Goal: Communication & Community: Answer question/provide support

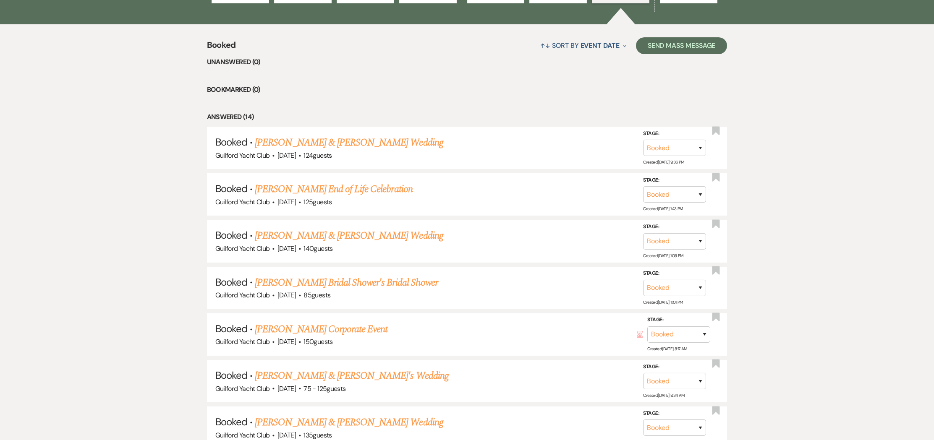
scroll to position [121, 0]
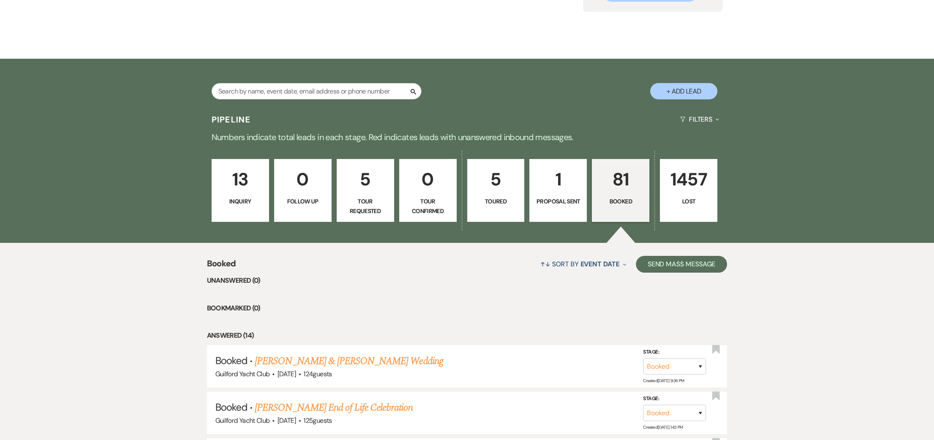
click at [484, 196] on link "5 Toured" at bounding box center [496, 190] width 58 height 63
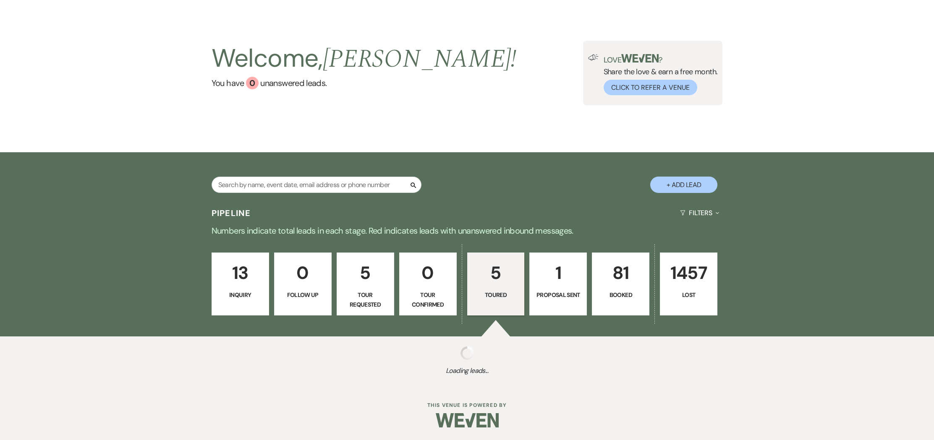
scroll to position [28, 0]
select select "5"
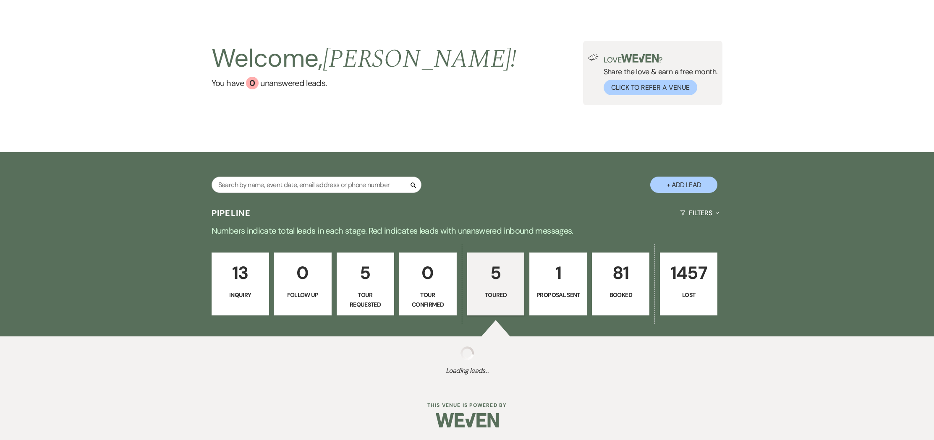
select select "5"
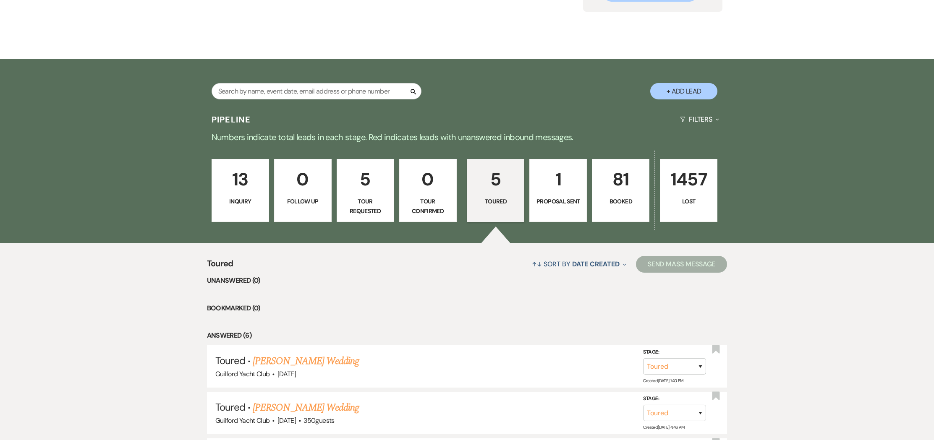
click at [500, 276] on li "Unanswered (0)" at bounding box center [467, 280] width 521 height 11
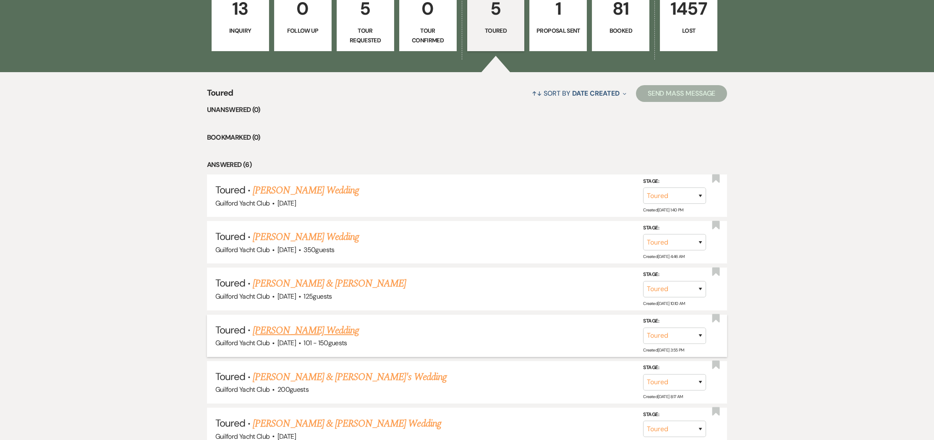
scroll to position [368, 0]
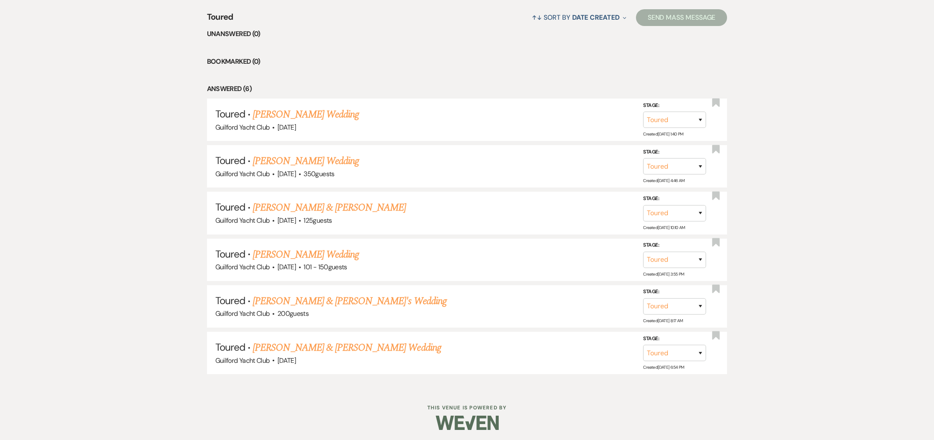
click at [303, 252] on link "[PERSON_NAME] Wedding" at bounding box center [306, 254] width 106 height 15
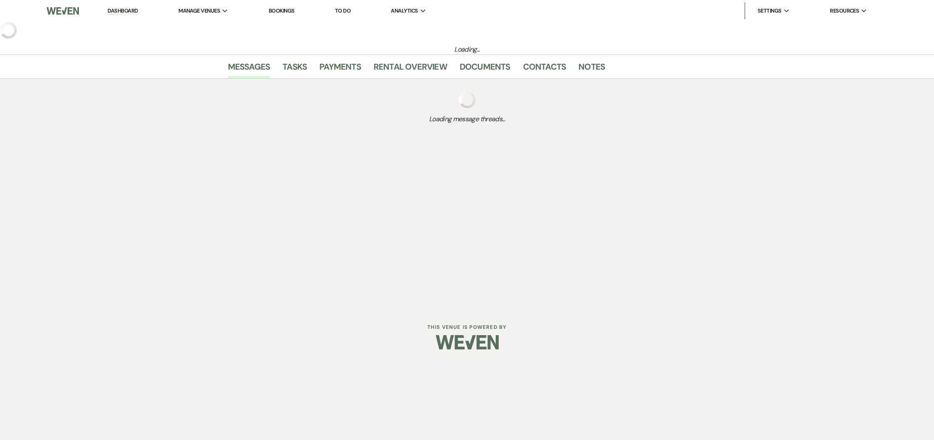
select select "5"
select select "2"
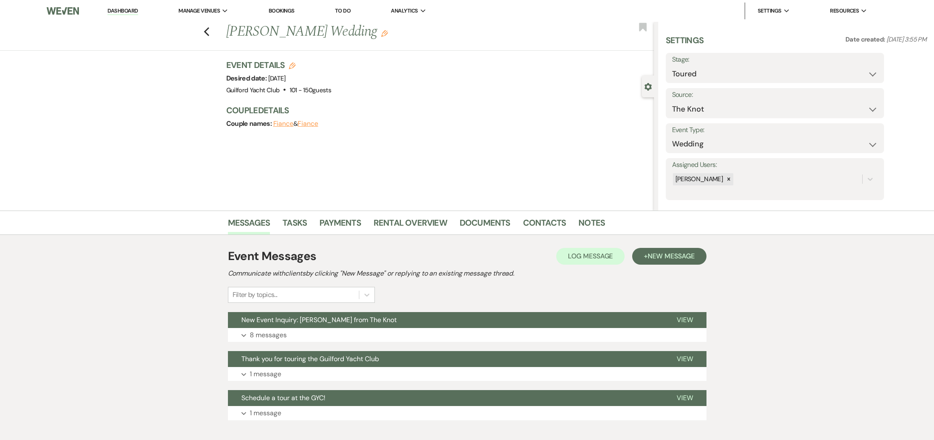
scroll to position [47, 0]
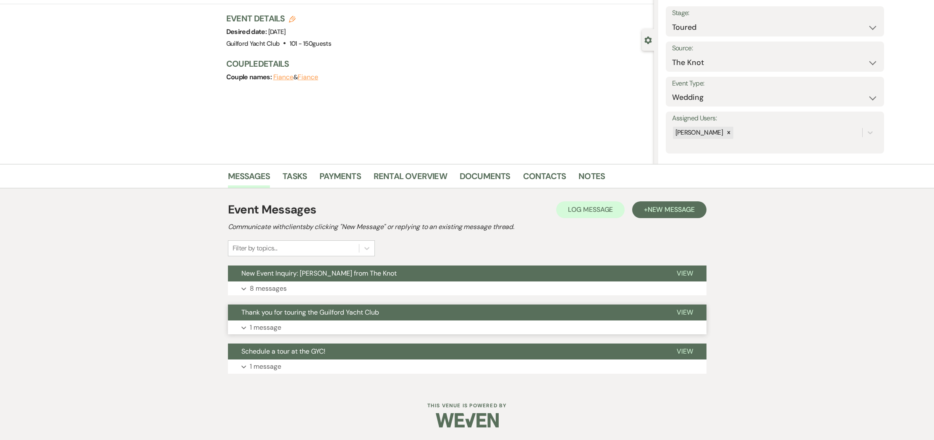
click at [686, 312] on span "View" at bounding box center [685, 312] width 16 height 9
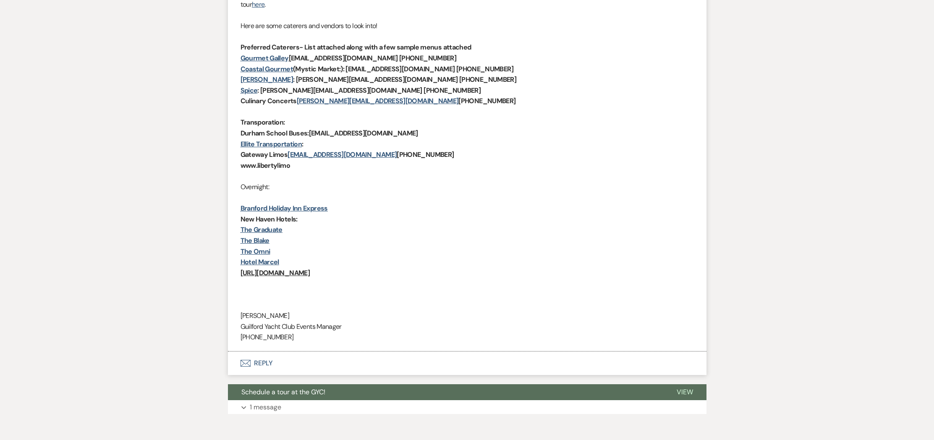
scroll to position [471, 0]
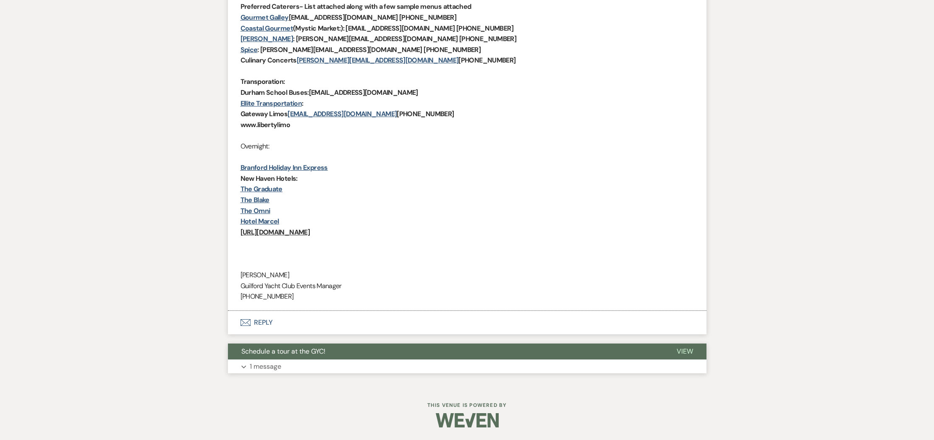
click at [685, 351] on span "View" at bounding box center [685, 351] width 16 height 9
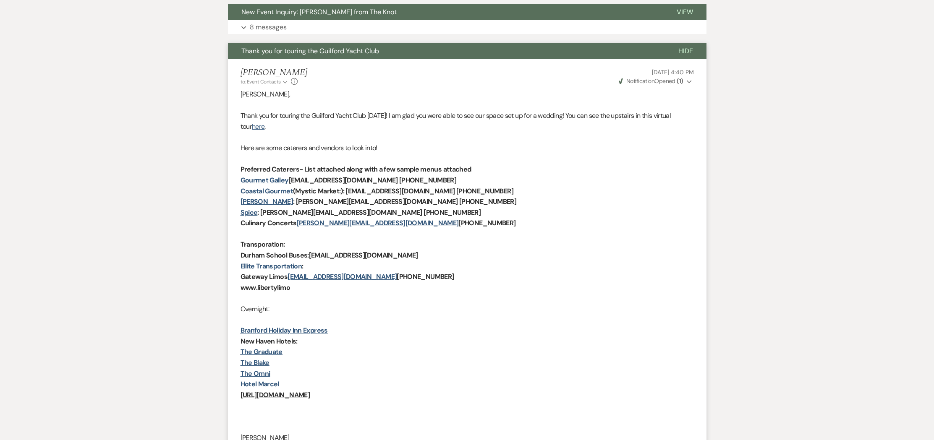
scroll to position [253, 0]
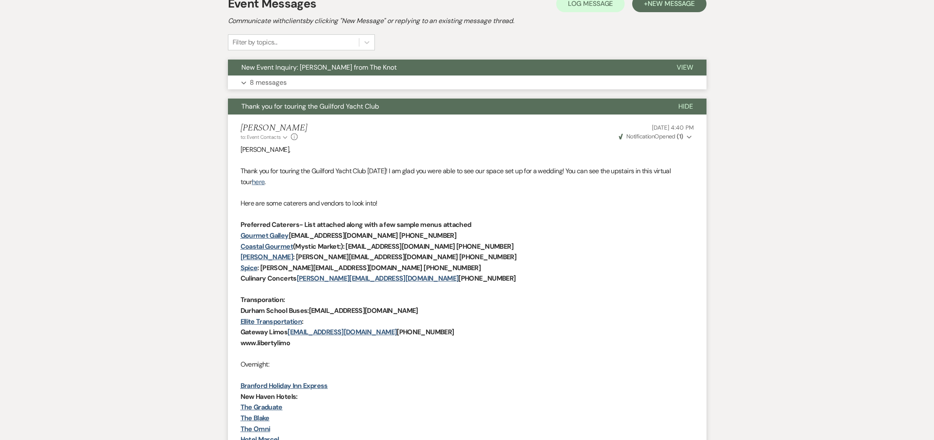
drag, startPoint x: 678, startPoint y: 68, endPoint x: 672, endPoint y: 70, distance: 7.0
click at [678, 68] on span "View" at bounding box center [685, 67] width 16 height 9
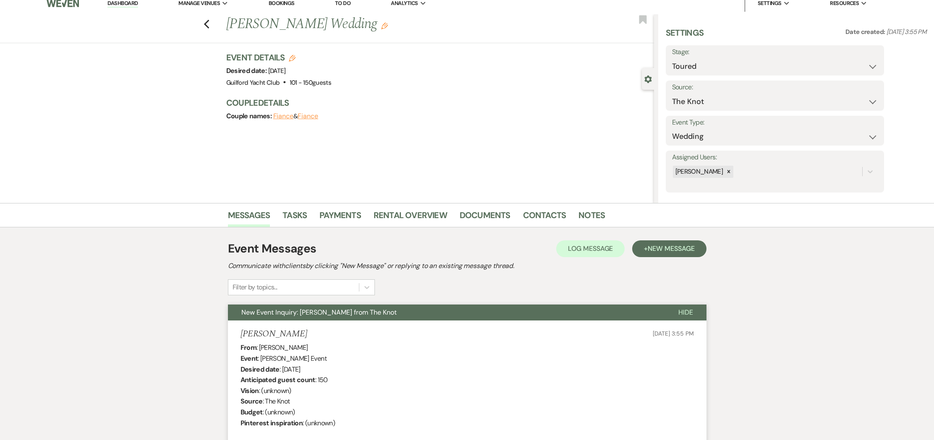
scroll to position [0, 0]
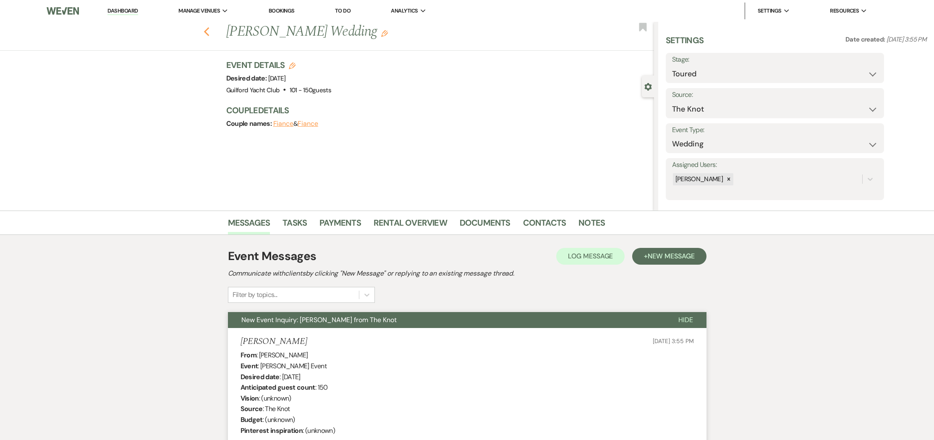
click at [205, 32] on use "button" at bounding box center [206, 31] width 5 height 9
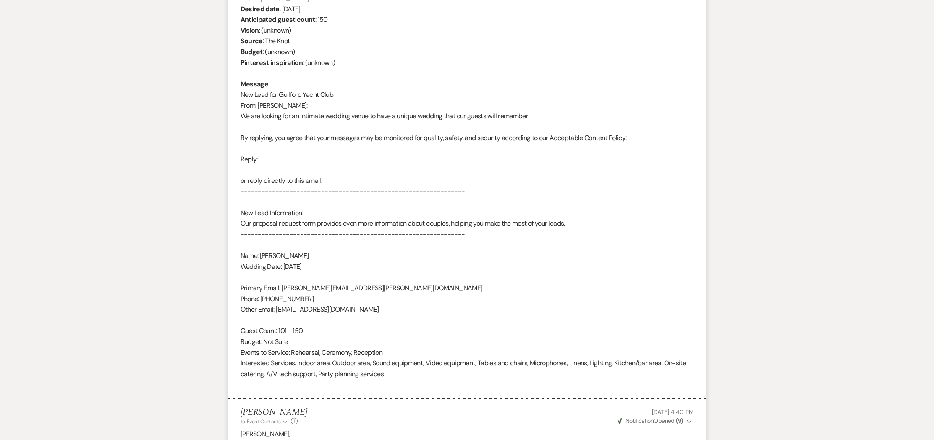
select select "5"
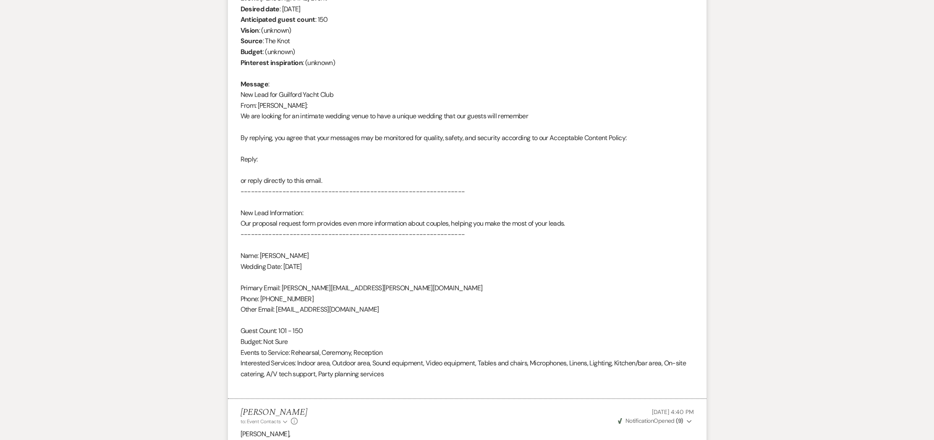
select select "5"
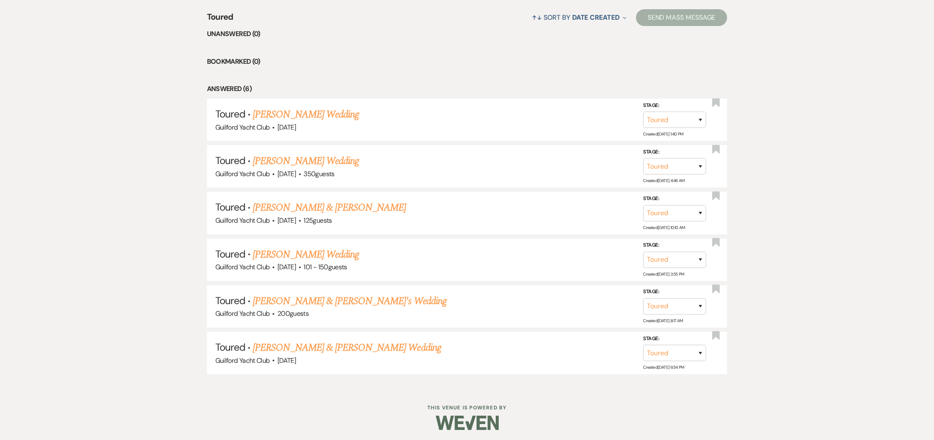
click at [272, 114] on link "[PERSON_NAME] Wedding" at bounding box center [306, 114] width 106 height 15
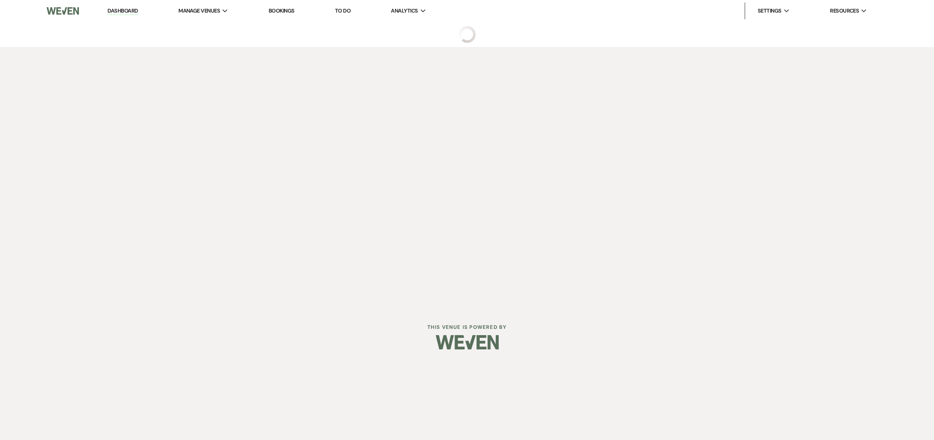
select select "5"
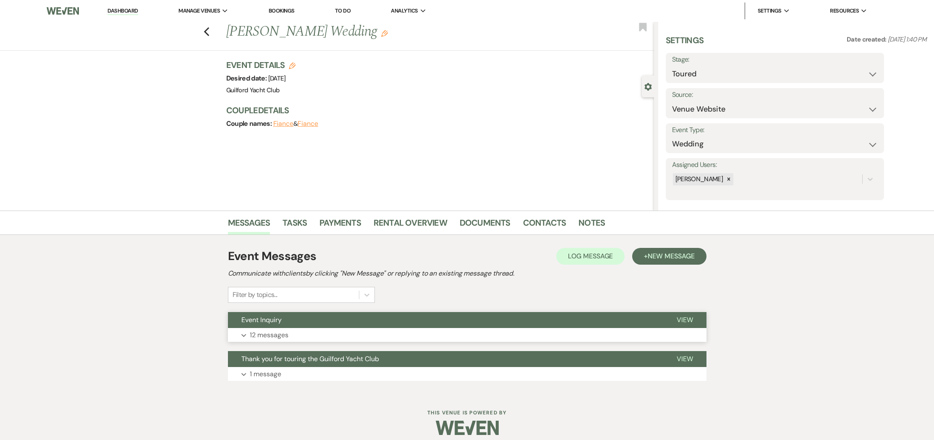
drag, startPoint x: 679, startPoint y: 318, endPoint x: 671, endPoint y: 319, distance: 8.0
click at [677, 318] on span "View" at bounding box center [685, 320] width 16 height 9
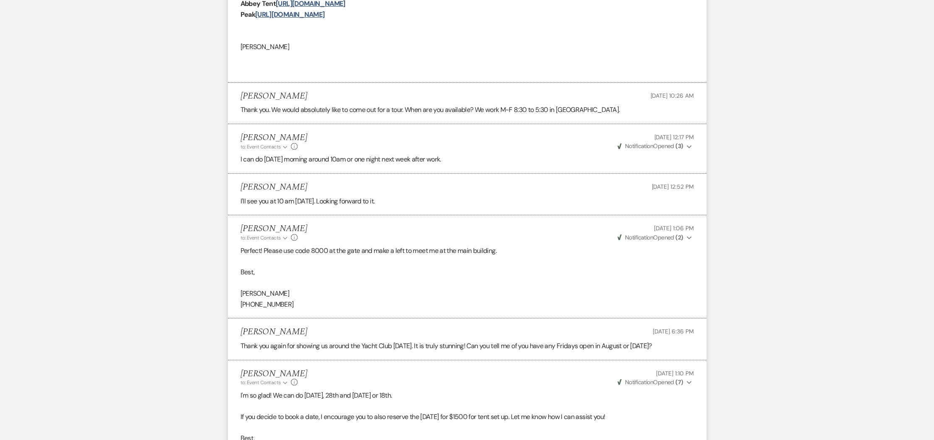
scroll to position [1464, 0]
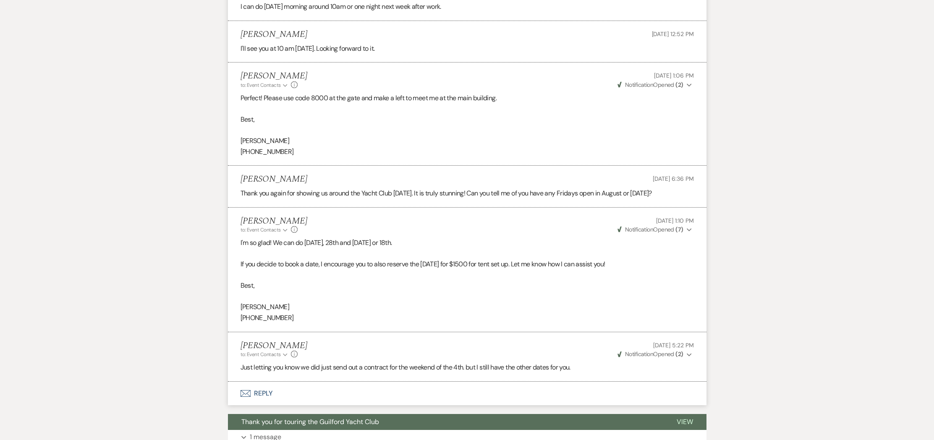
click at [261, 405] on button "Envelope Reply" at bounding box center [467, 394] width 479 height 24
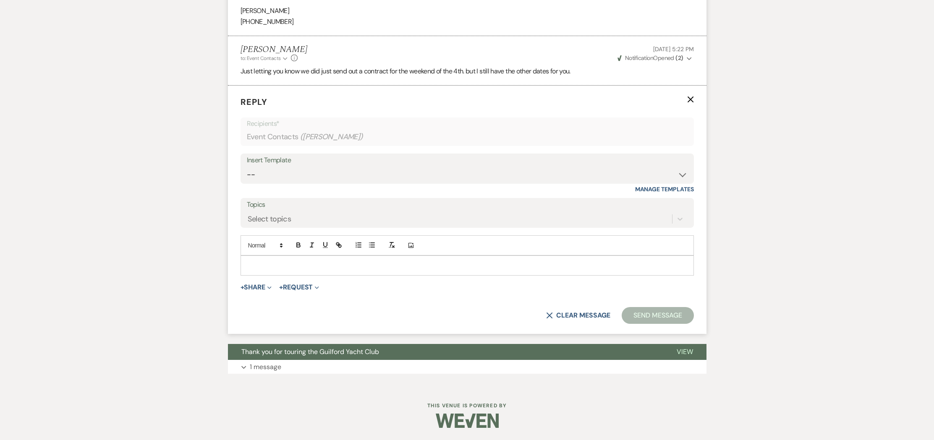
scroll to position [1760, 0]
click at [264, 270] on p at bounding box center [467, 265] width 440 height 9
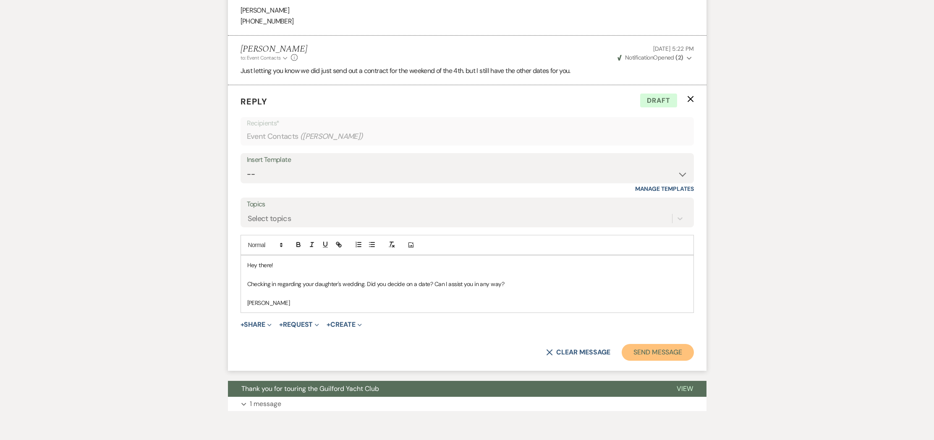
click at [645, 361] on button "Send Message" at bounding box center [658, 352] width 72 height 17
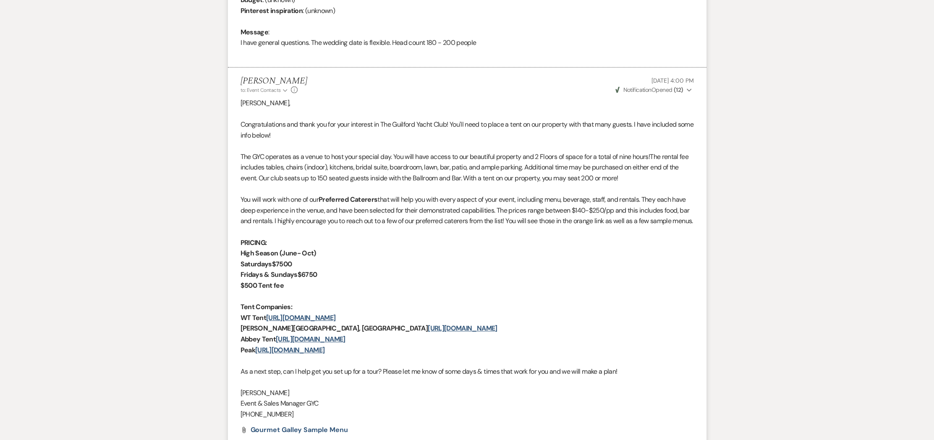
scroll to position [0, 0]
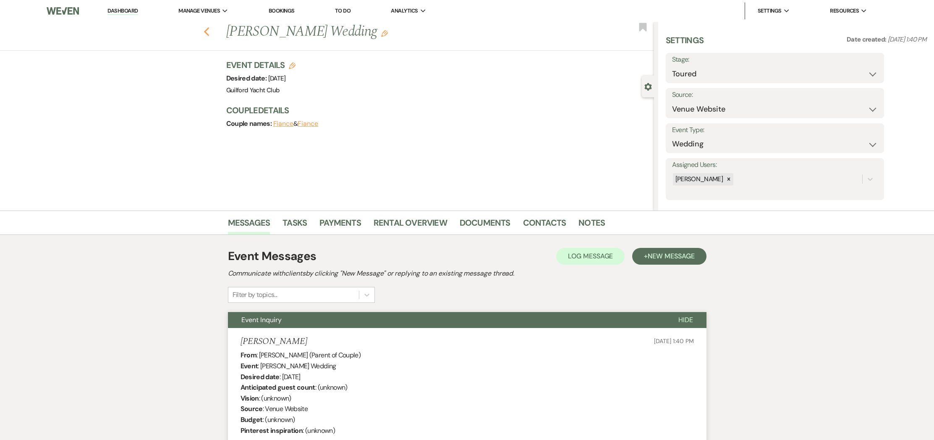
click at [205, 32] on use "button" at bounding box center [206, 31] width 5 height 9
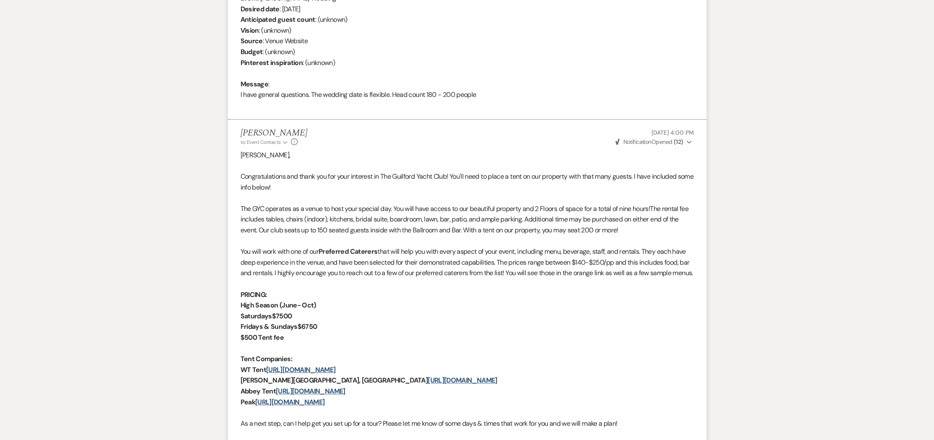
select select "5"
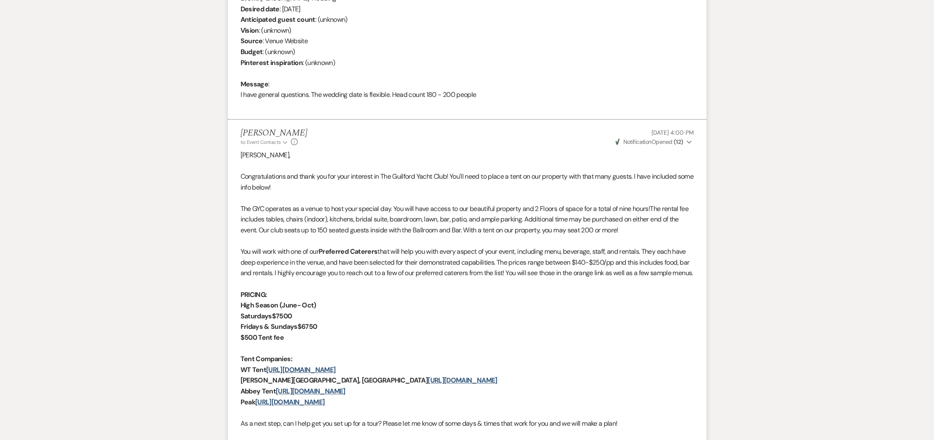
select select "5"
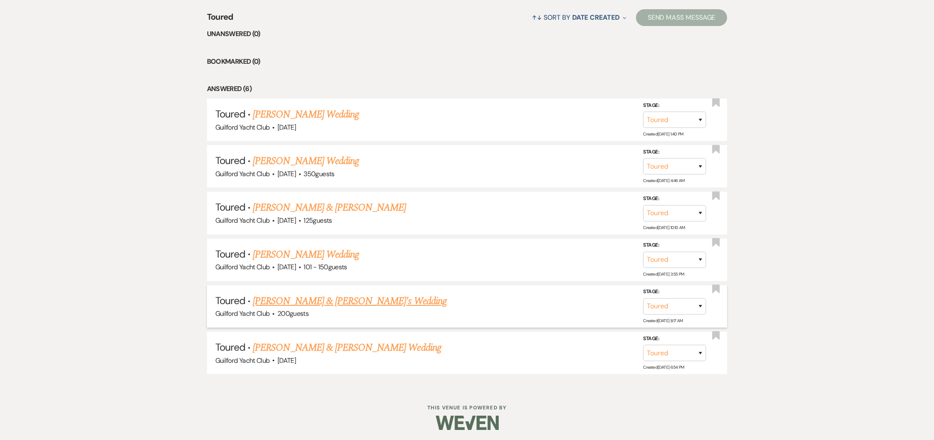
click at [312, 303] on link "[PERSON_NAME] & [PERSON_NAME]'s Wedding" at bounding box center [350, 301] width 194 height 15
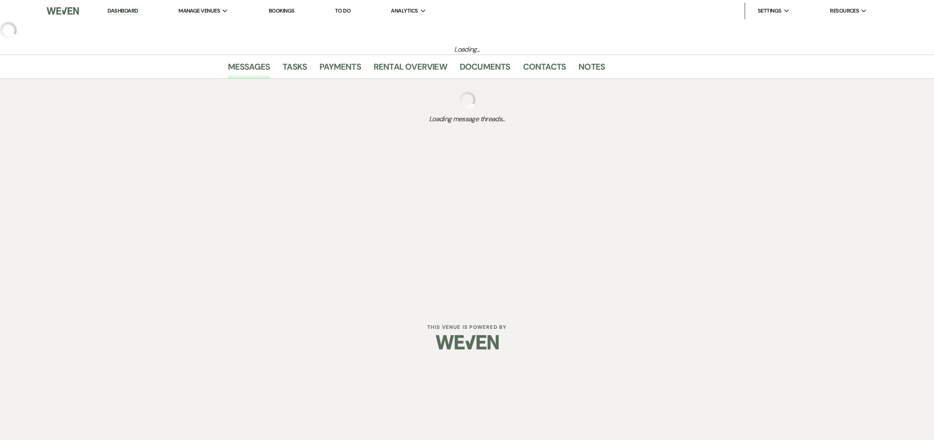
select select "5"
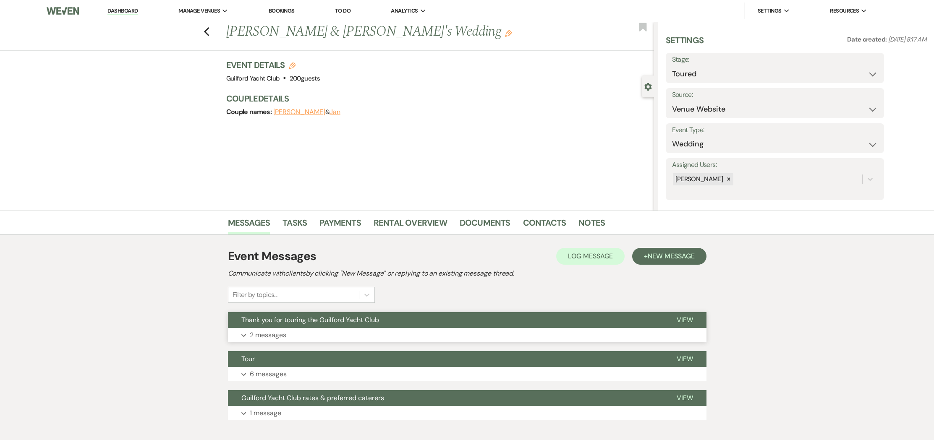
drag, startPoint x: 679, startPoint y: 317, endPoint x: 638, endPoint y: 319, distance: 40.8
click at [679, 317] on span "View" at bounding box center [685, 320] width 16 height 9
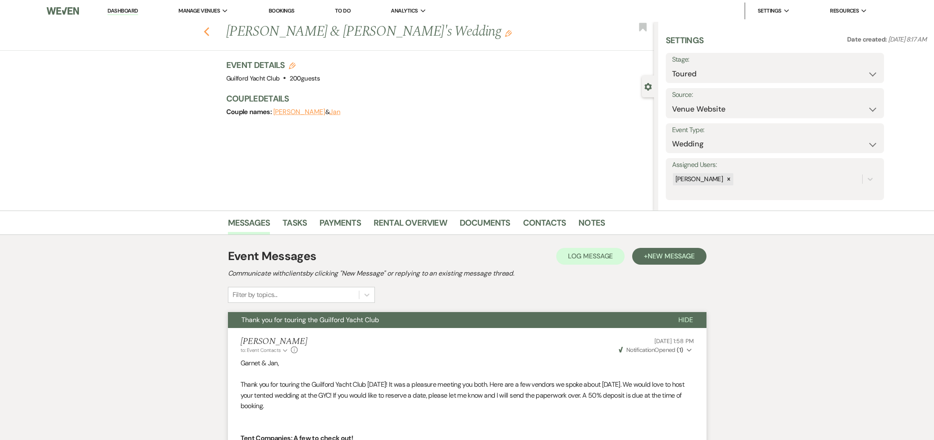
click at [209, 33] on icon "Previous" at bounding box center [207, 32] width 6 height 10
select select "5"
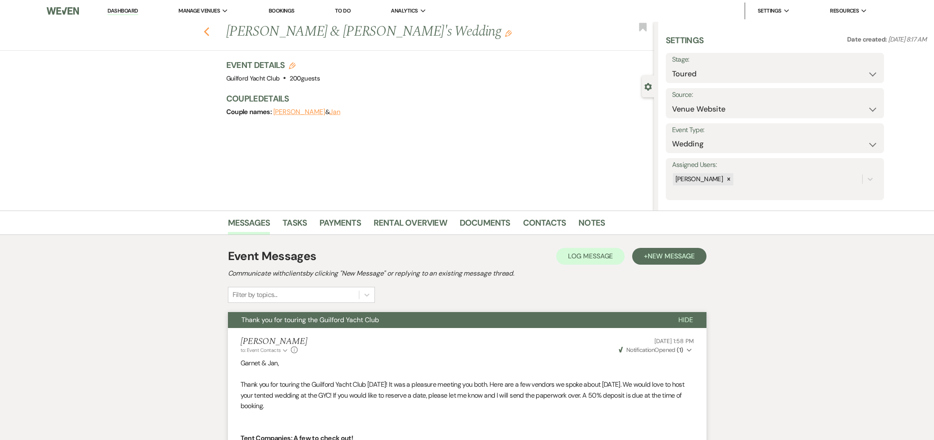
select select "5"
